Goal: Information Seeking & Learning: Learn about a topic

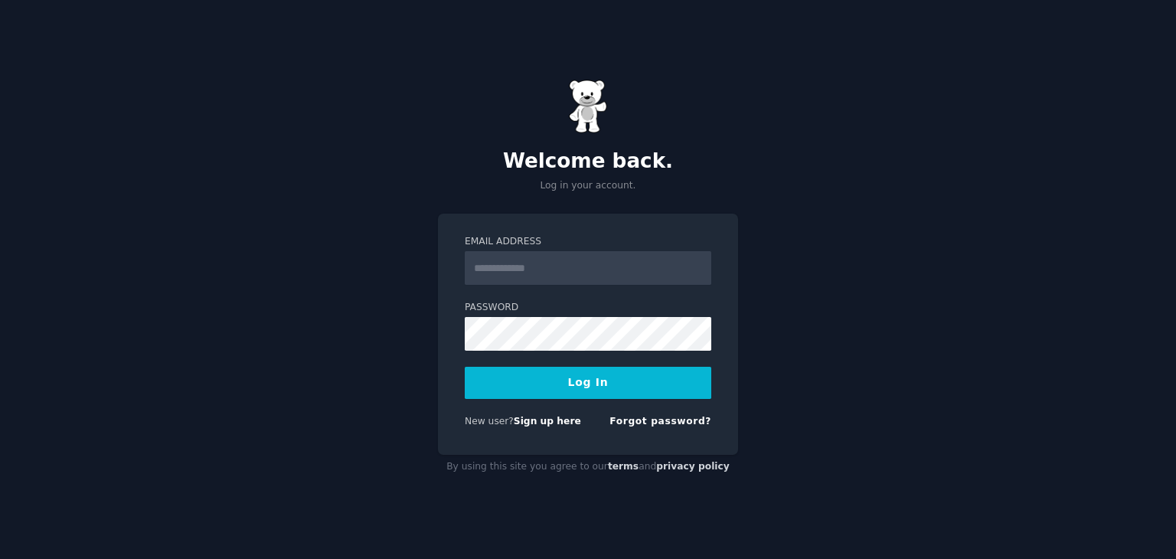
click at [508, 265] on input "Email Address" at bounding box center [588, 268] width 247 height 34
type input "**********"
click at [551, 375] on button "Log In" at bounding box center [588, 383] width 247 height 32
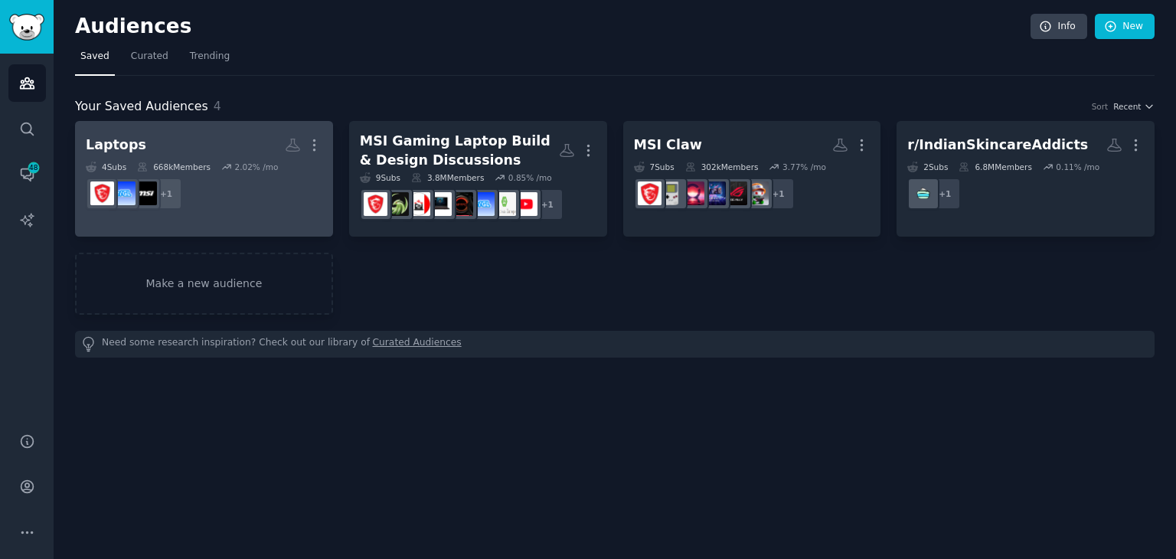
click at [258, 178] on dd "+ 1" at bounding box center [204, 193] width 237 height 43
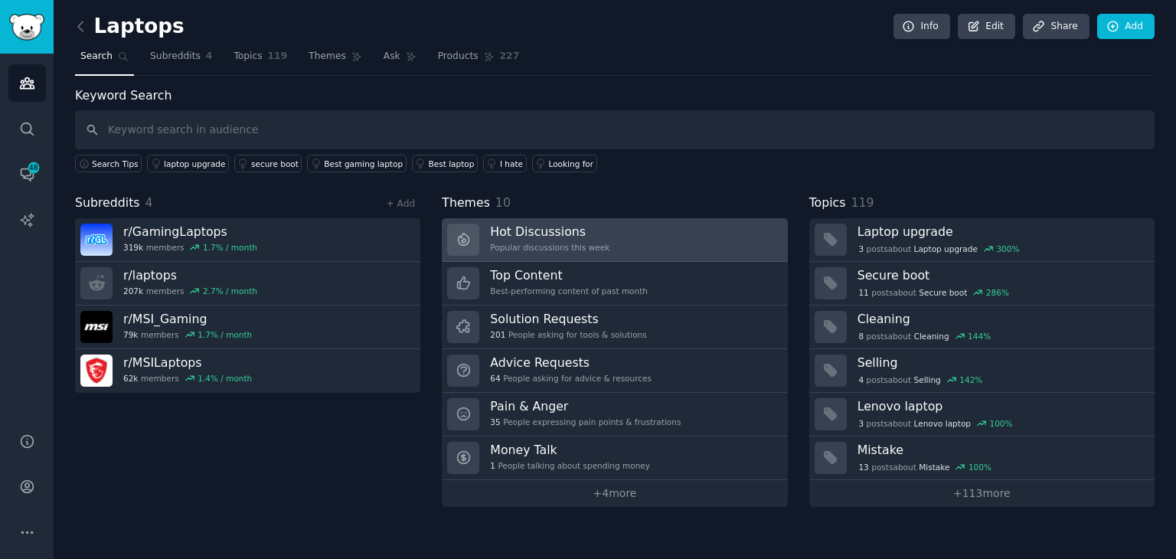
click at [691, 234] on link "Hot Discussions Popular discussions this week" at bounding box center [614, 240] width 345 height 44
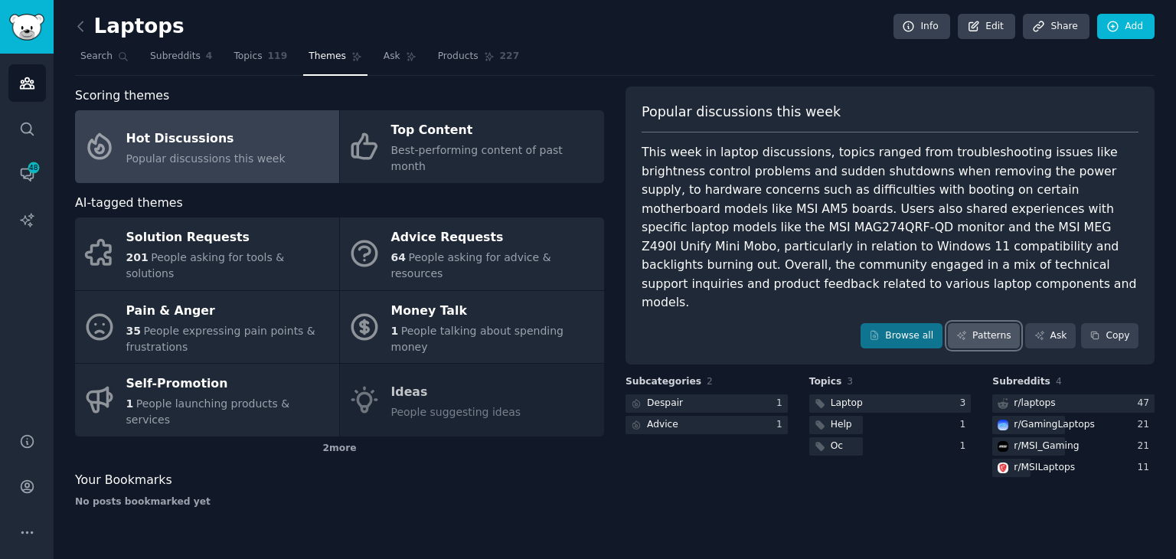
click at [984, 323] on link "Patterns" at bounding box center [984, 336] width 72 height 26
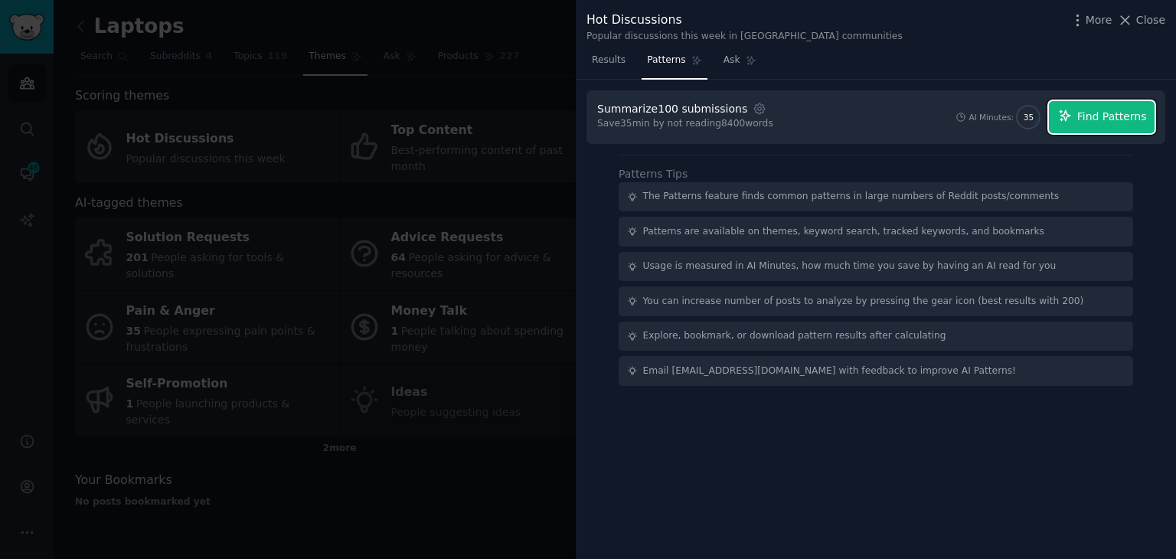
click at [1080, 120] on button "Find Patterns" at bounding box center [1102, 117] width 106 height 32
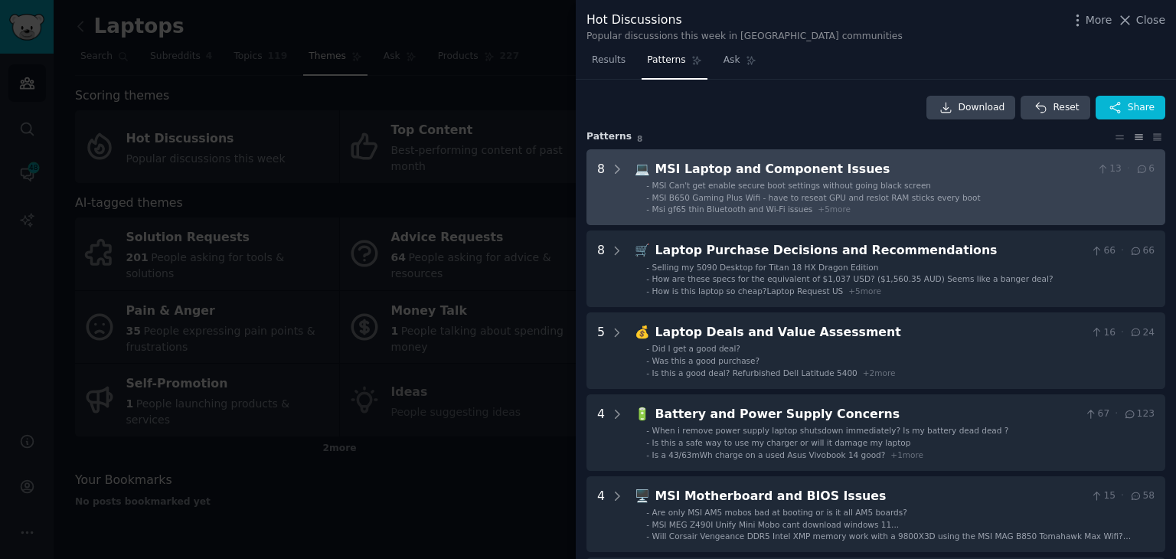
click at [714, 207] on span "Msi gf65 thin Bluetooth and Wi-Fi issues" at bounding box center [732, 208] width 161 height 9
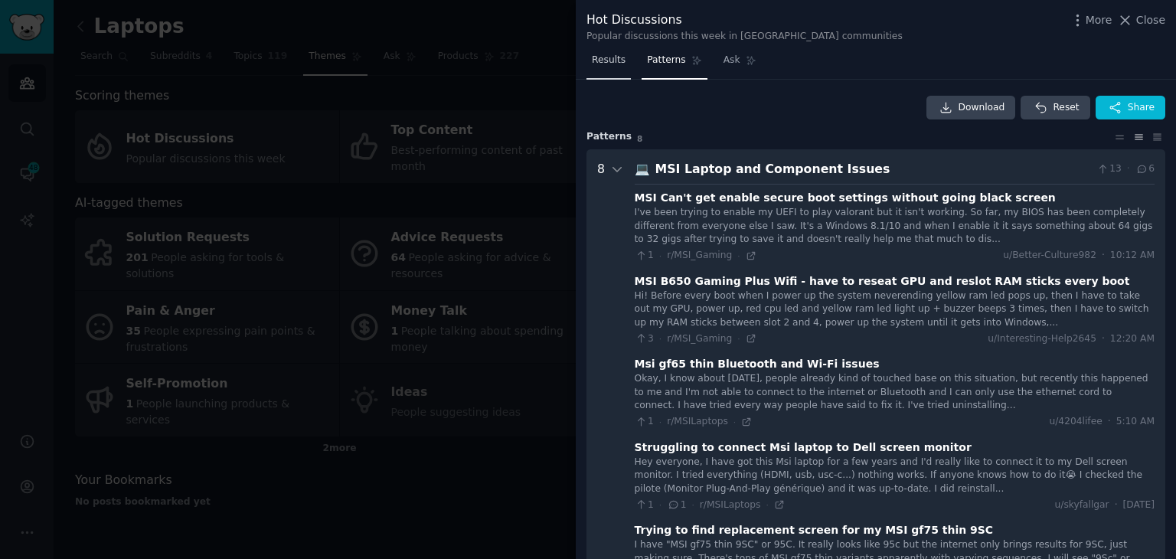
click at [616, 68] on link "Results" at bounding box center [609, 63] width 44 height 31
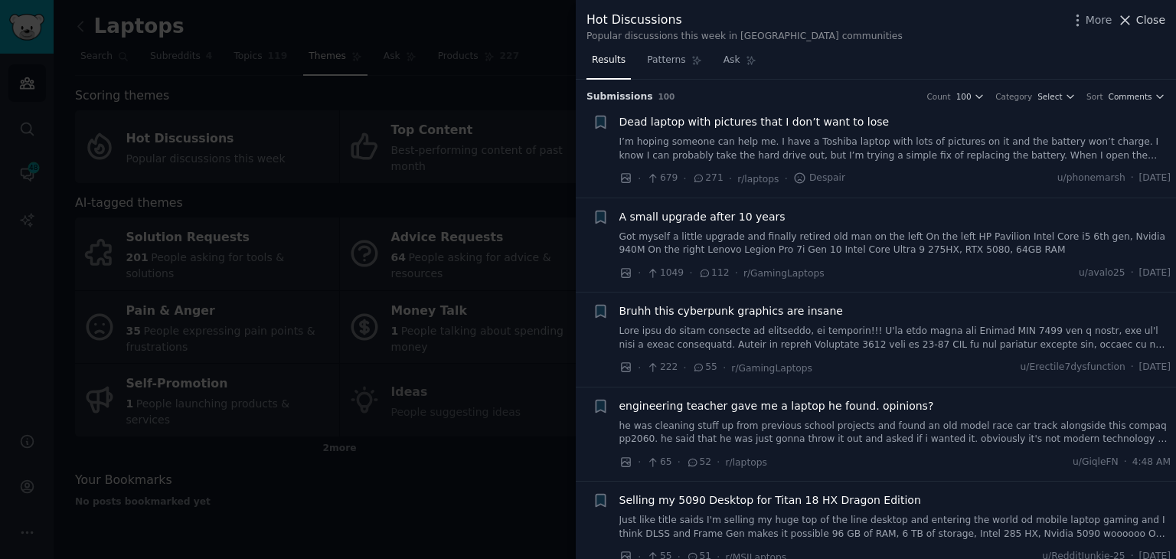
click at [1142, 17] on span "Close" at bounding box center [1150, 20] width 29 height 16
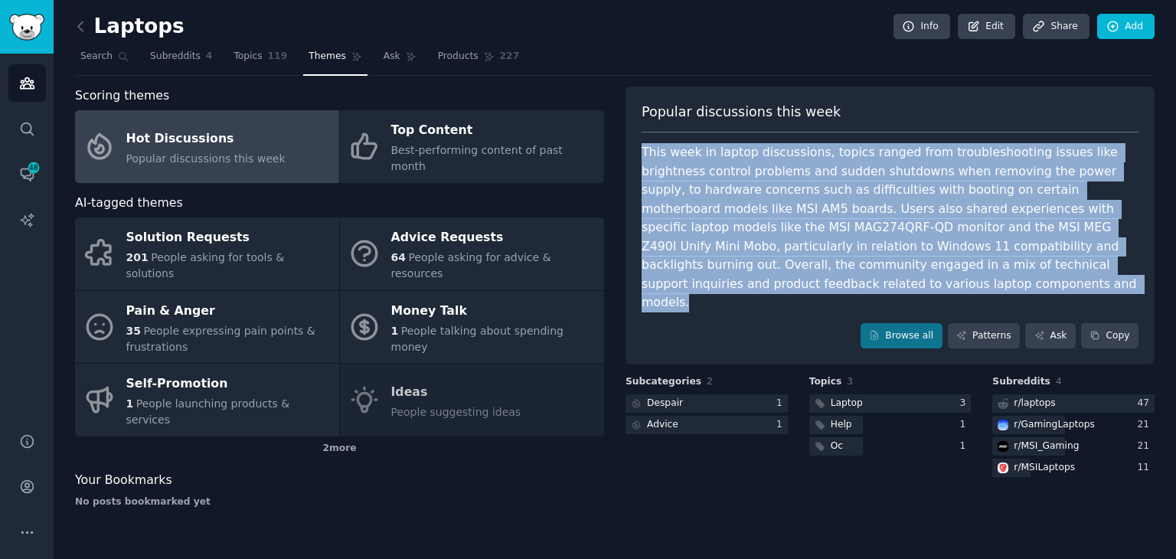
drag, startPoint x: 698, startPoint y: 285, endPoint x: 637, endPoint y: 156, distance: 142.2
click at [637, 156] on div "Popular discussions this week This week in laptop discussions, topics ranged fr…" at bounding box center [890, 226] width 529 height 279
copy div "This week in laptop discussions, topics ranged from troubleshooting issues like…"
click at [763, 222] on div "This week in laptop discussions, topics ranged from troubleshooting issues like…" at bounding box center [890, 227] width 497 height 169
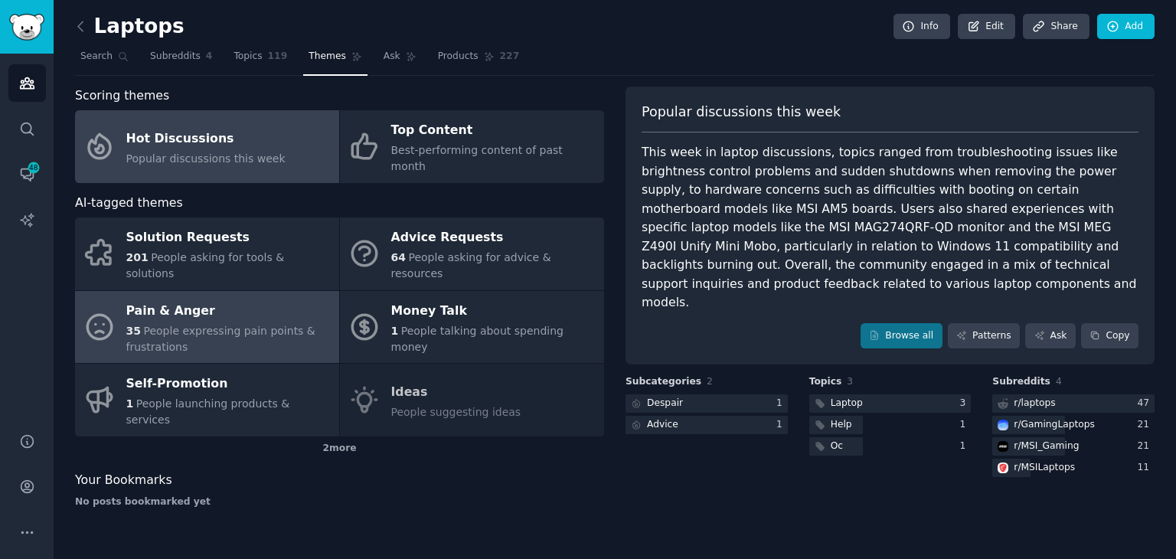
click at [230, 325] on span "People expressing pain points & frustrations" at bounding box center [220, 339] width 189 height 28
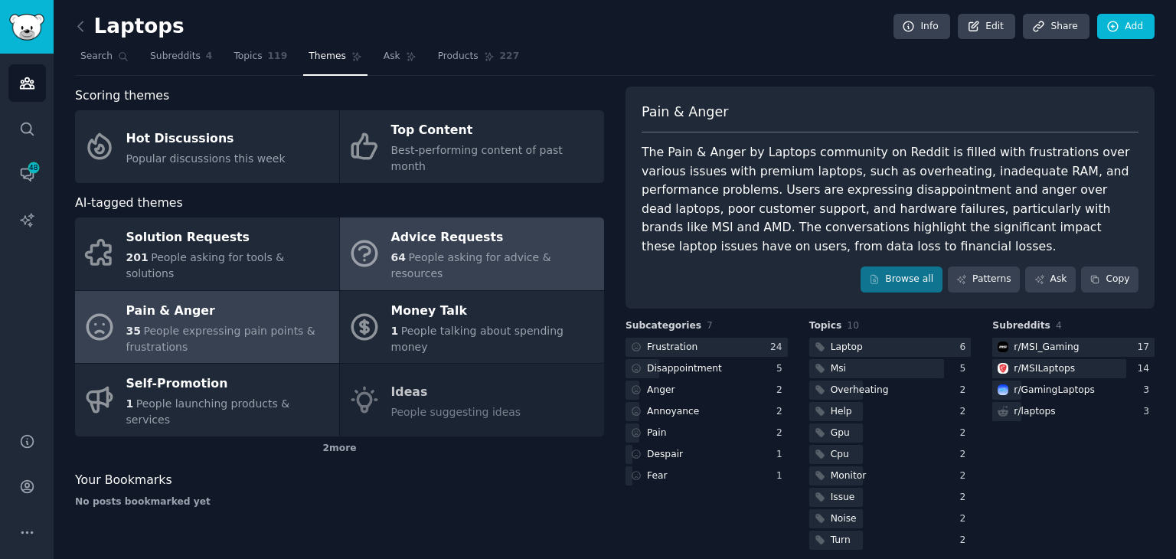
click at [436, 251] on span "People asking for advice & resources" at bounding box center [471, 265] width 160 height 28
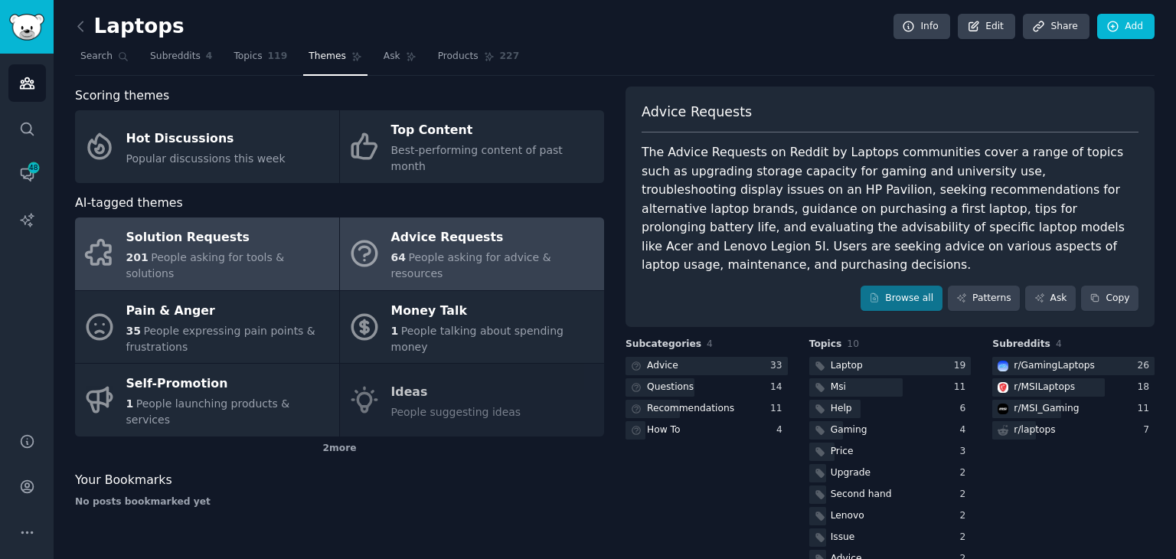
click at [285, 251] on span "People asking for tools & solutions" at bounding box center [205, 265] width 159 height 28
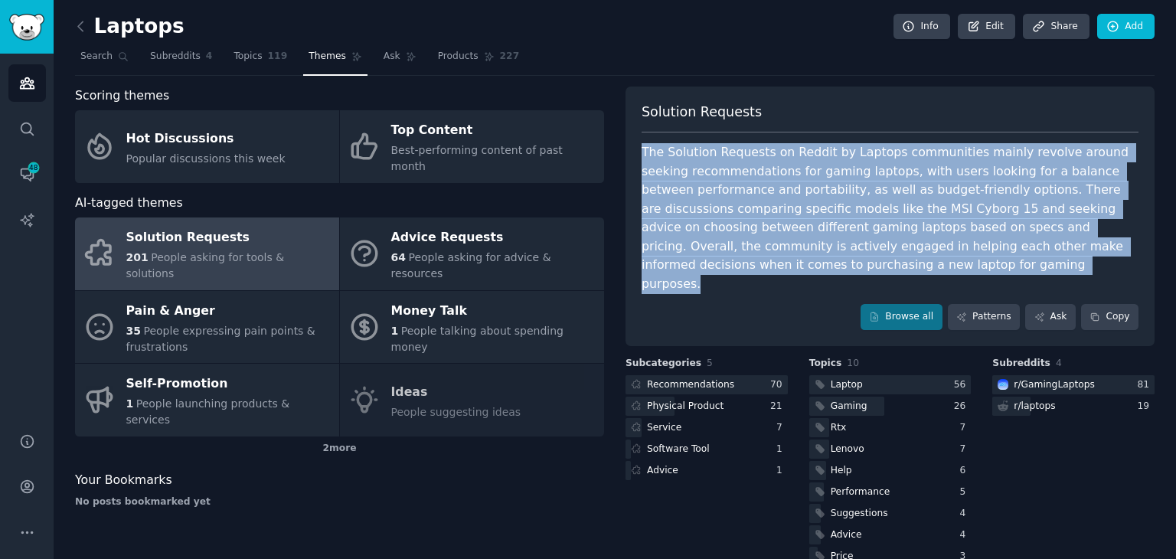
drag, startPoint x: 791, startPoint y: 270, endPoint x: 637, endPoint y: 152, distance: 194.4
click at [637, 152] on div "Solution Requests The Solution Requests on Reddit by Laptops communities mainly…" at bounding box center [890, 217] width 529 height 260
copy div "The Solution Requests on Reddit by Laptops communities mainly revolve around se…"
